Goal: Task Accomplishment & Management: Manage account settings

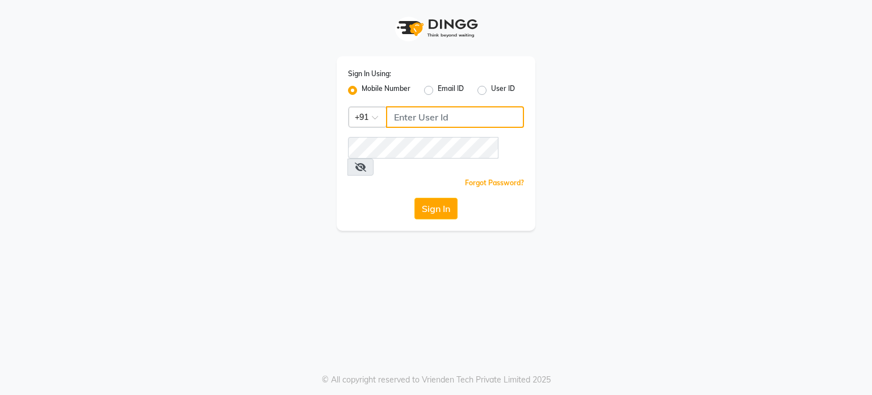
type input "7249802806"
click at [491, 90] on label "User ID" at bounding box center [503, 90] width 24 height 14
click at [491, 90] on input "User ID" at bounding box center [494, 86] width 7 height 7
radio input "true"
radio input "false"
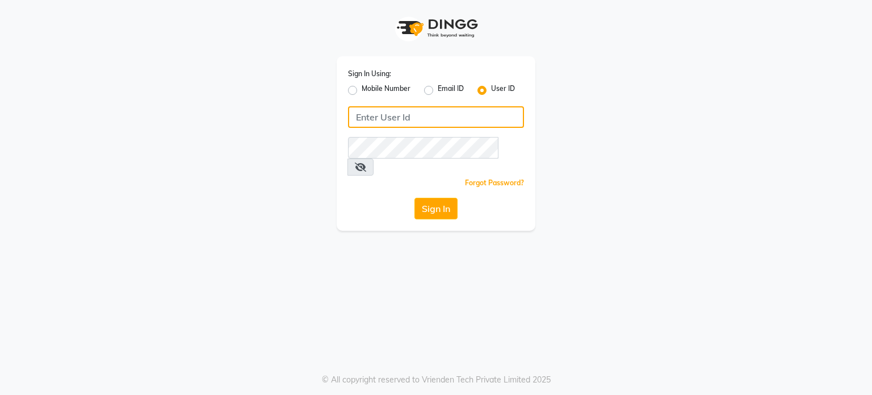
click at [482, 113] on input "Username" at bounding box center [436, 117] width 176 height 22
type input "minksalon"
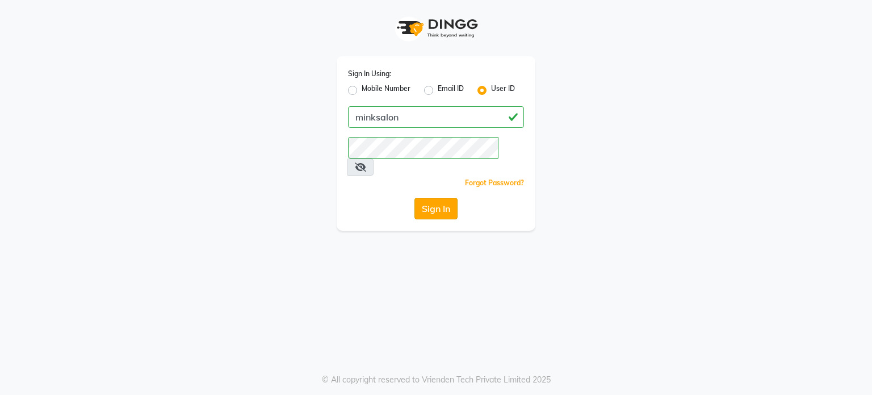
click at [434, 198] on button "Sign In" at bounding box center [436, 209] width 43 height 22
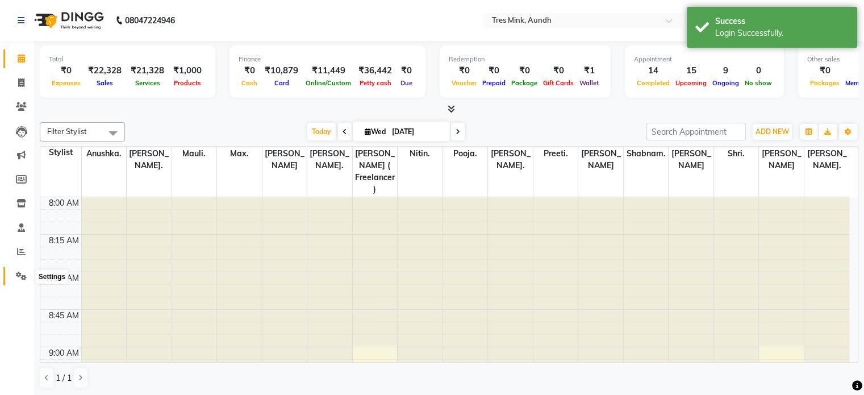
click at [21, 274] on icon at bounding box center [21, 275] width 11 height 9
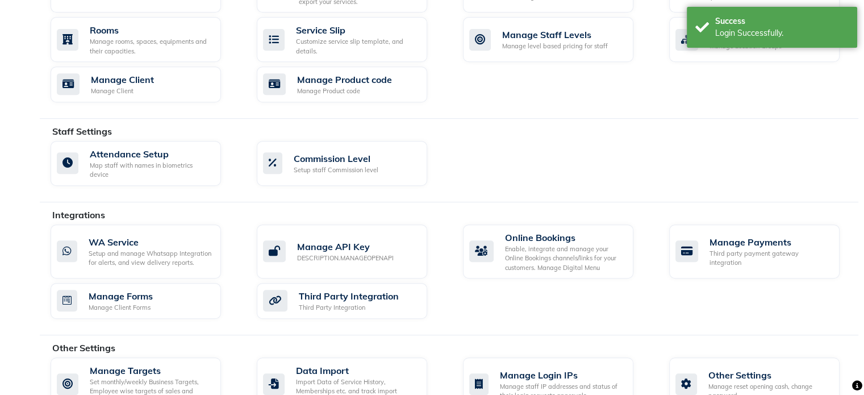
scroll to position [526, 0]
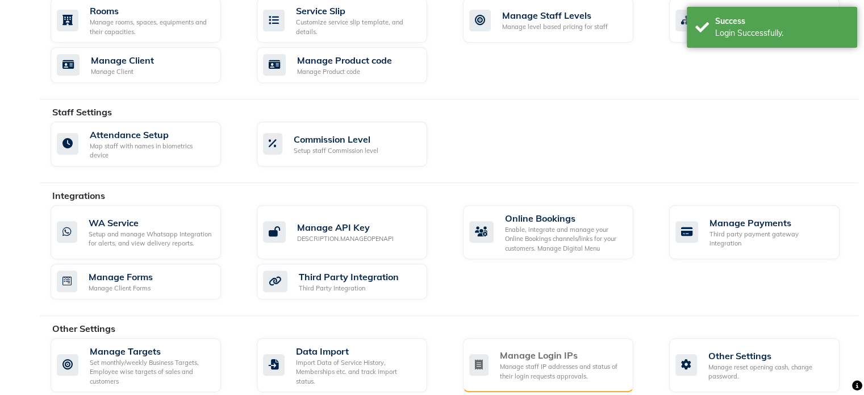
click at [510, 362] on div "Manage staff IP addresses and status of their login requests approvals." at bounding box center [562, 371] width 124 height 19
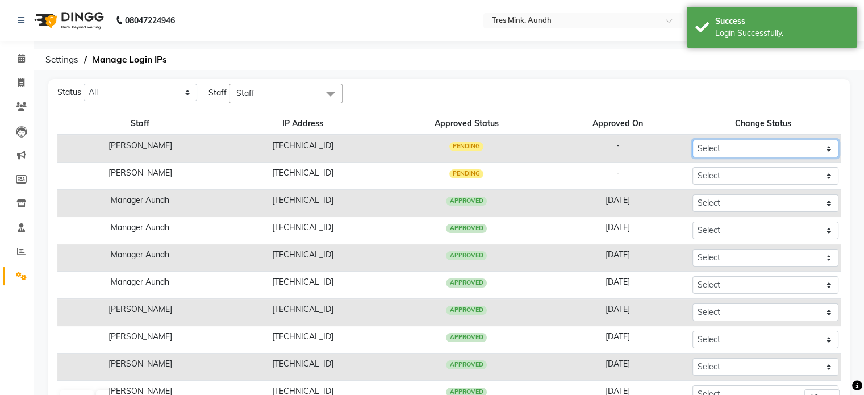
click at [727, 145] on select "Select Approved Rejected" at bounding box center [765, 149] width 146 height 18
select select "Approved"
click at [692, 140] on select "Select Approved Rejected" at bounding box center [765, 149] width 146 height 18
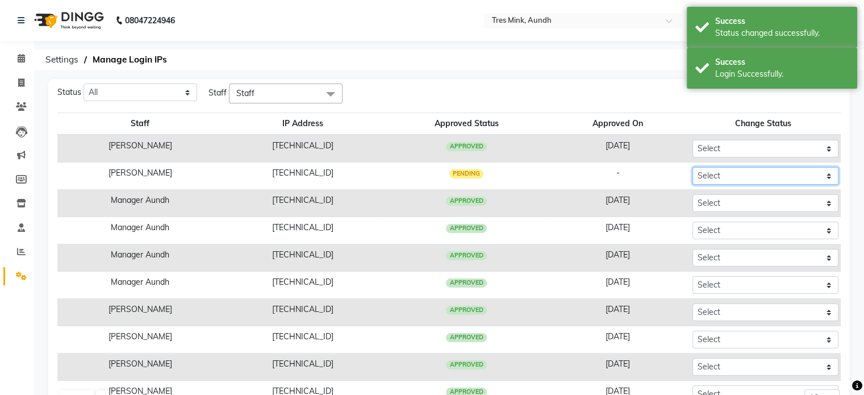
click at [722, 173] on select "Select Approved Rejected" at bounding box center [765, 176] width 146 height 18
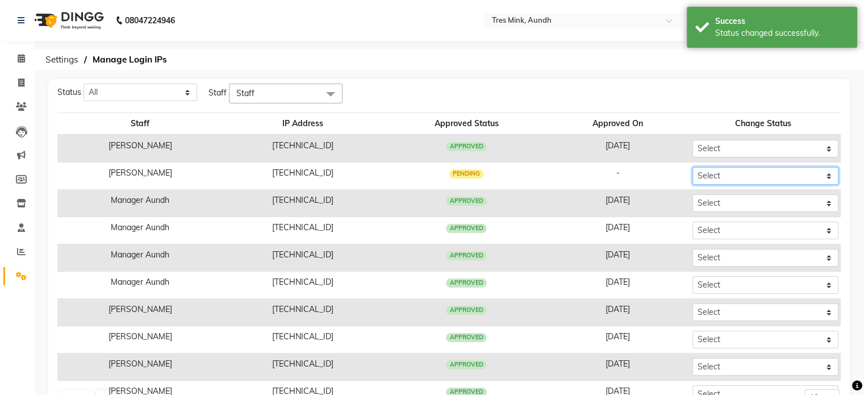
select select "Approved"
click at [692, 167] on select "Select Approved Rejected" at bounding box center [765, 176] width 146 height 18
click at [18, 62] on icon at bounding box center [21, 58] width 7 height 9
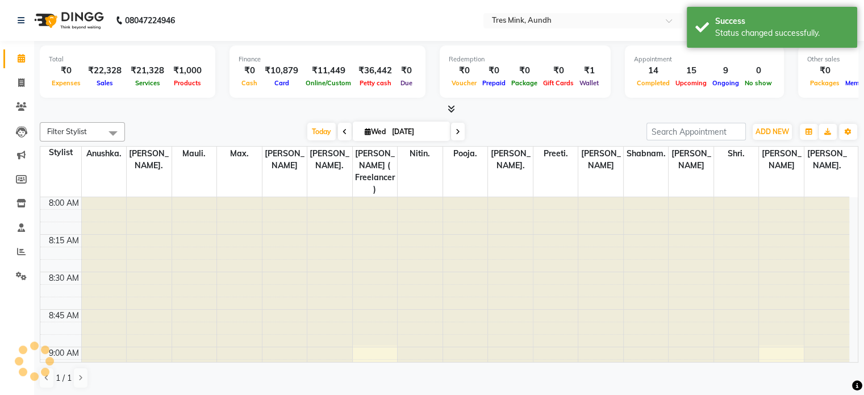
scroll to position [1040, 0]
